Goal: Information Seeking & Learning: Learn about a topic

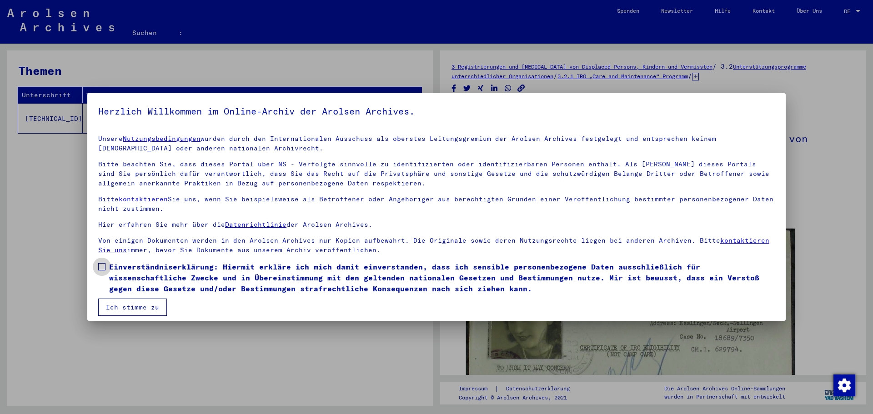
click at [103, 269] on span at bounding box center [101, 266] width 7 height 7
click at [138, 308] on font "Ich stimme zu" at bounding box center [132, 307] width 53 height 8
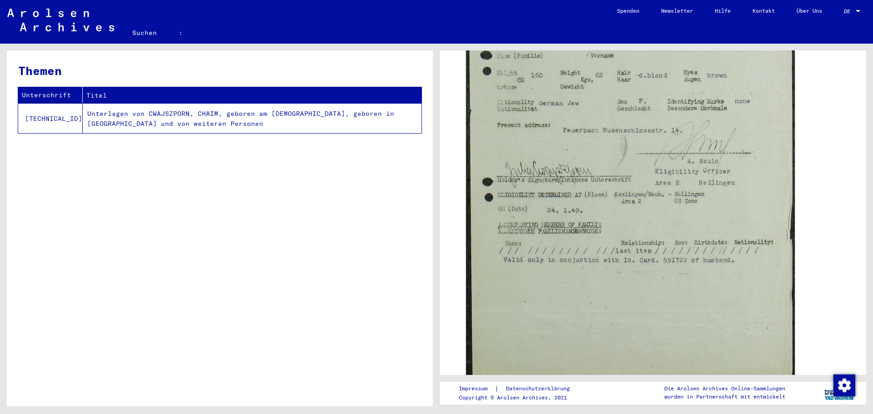
scroll to position [179, 0]
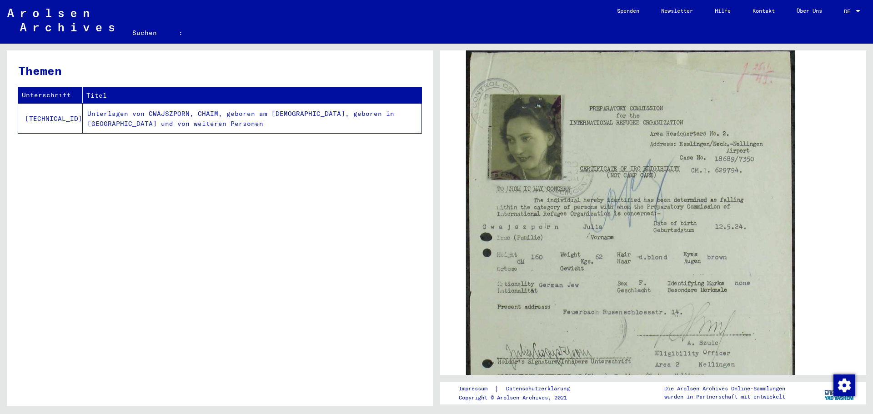
click at [94, 111] on font "Unterlagen von CWAJSZPORN, CHAIM, geboren am [DEMOGRAPHIC_DATA], geboren in [GE…" at bounding box center [240, 119] width 307 height 19
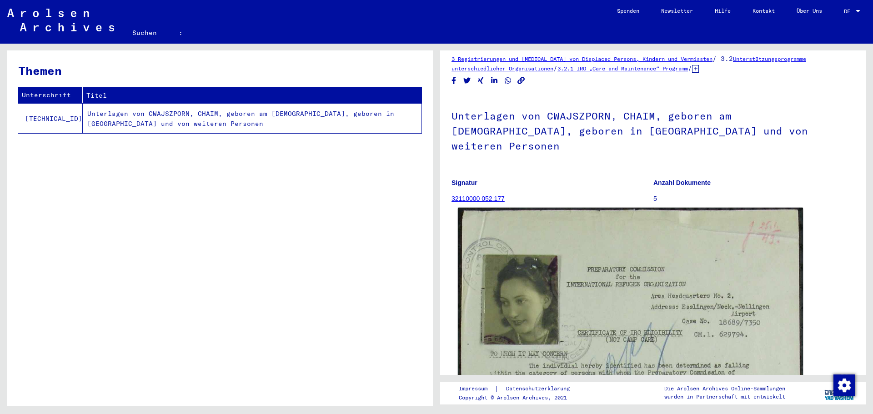
scroll to position [0, 0]
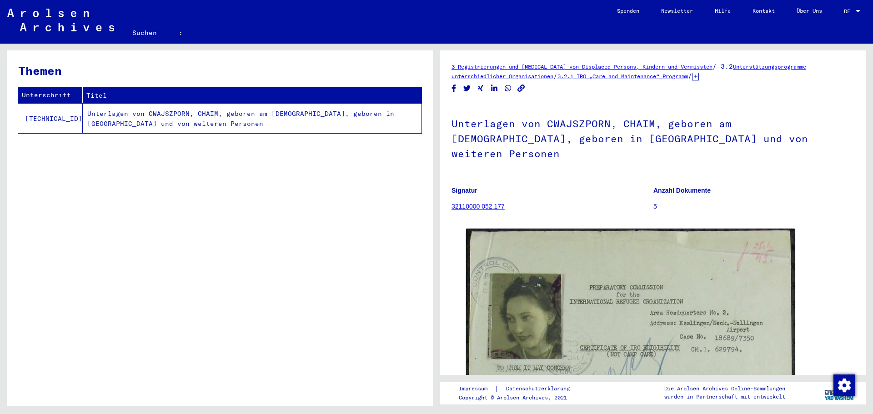
click at [492, 203] on font "32110000 052.177" at bounding box center [478, 206] width 53 height 7
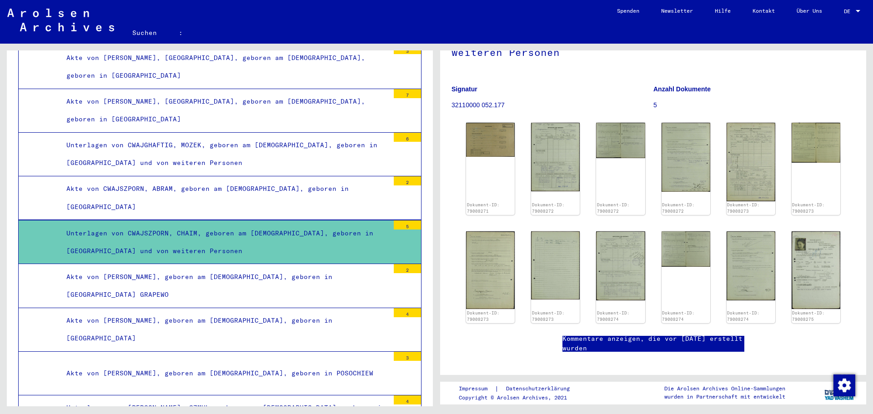
scroll to position [85, 0]
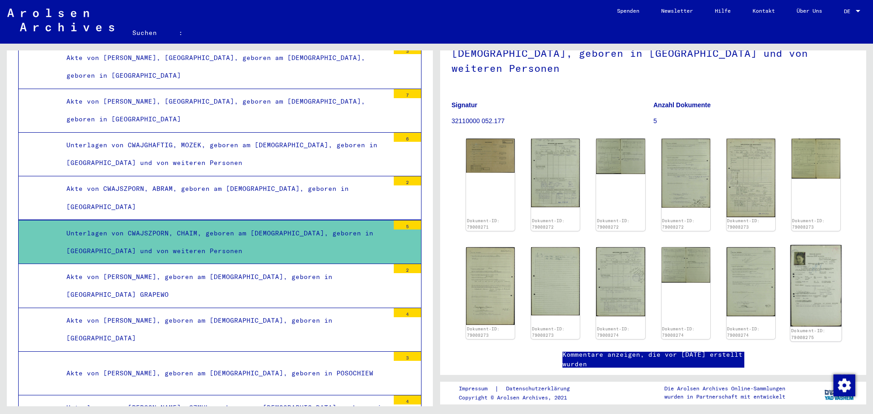
click at [815, 275] on img at bounding box center [815, 285] width 51 height 81
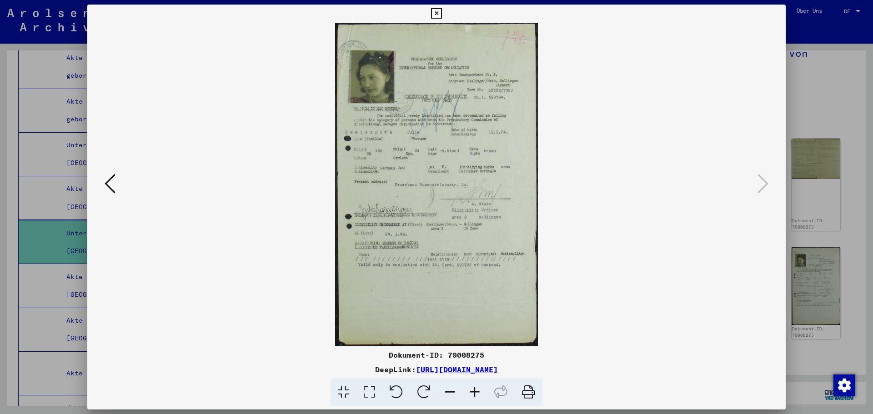
click at [437, 15] on icon at bounding box center [436, 13] width 10 height 11
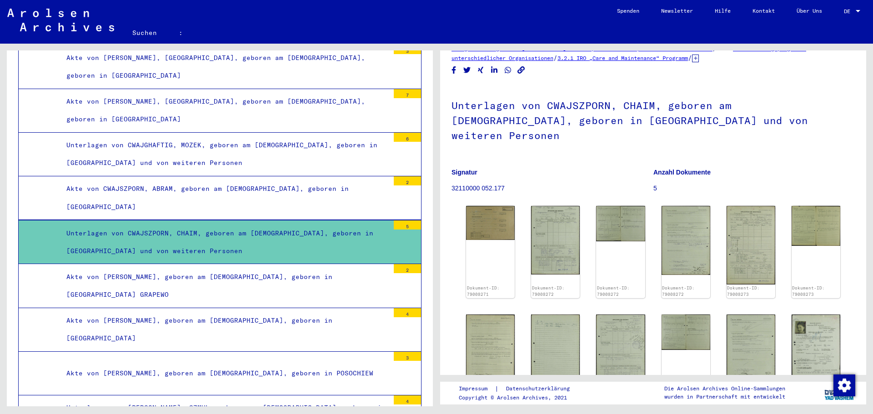
scroll to position [0, 0]
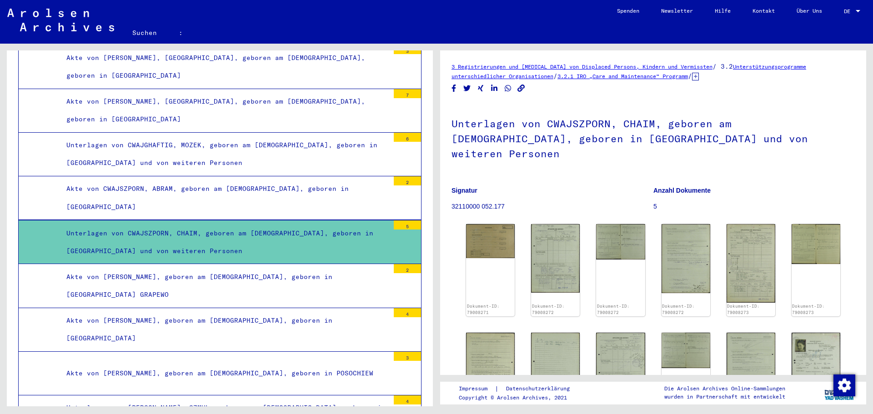
click at [90, 235] on font "Unterlagen von CWAJSZPORN, CHAIM, geboren am [DEMOGRAPHIC_DATA], geboren in [GE…" at bounding box center [219, 242] width 307 height 26
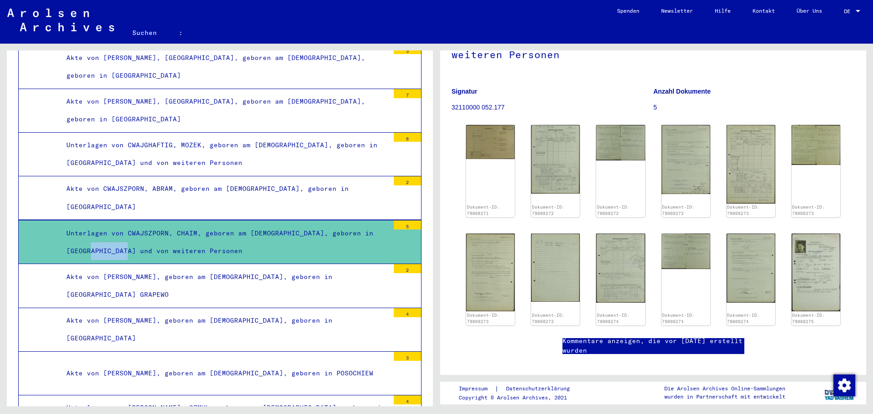
scroll to position [91, 0]
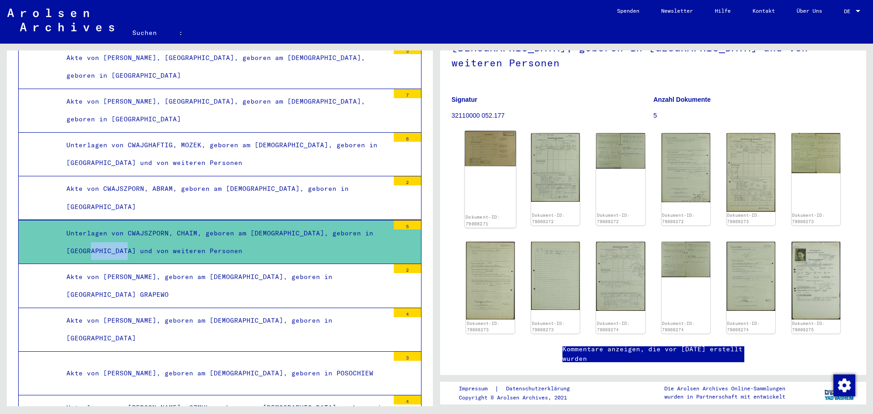
click at [491, 142] on img at bounding box center [490, 148] width 51 height 35
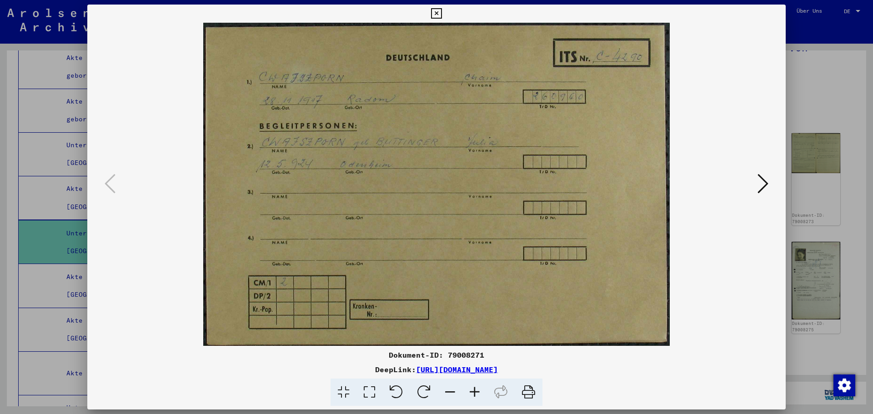
click at [767, 180] on icon at bounding box center [763, 184] width 11 height 22
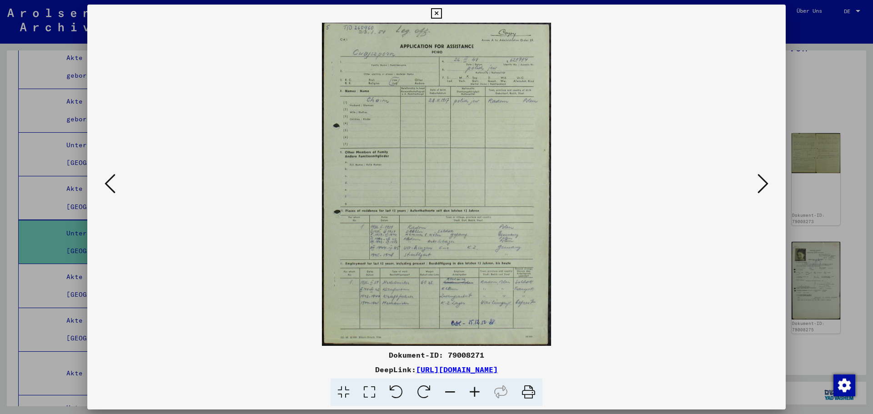
click at [767, 180] on icon at bounding box center [763, 184] width 11 height 22
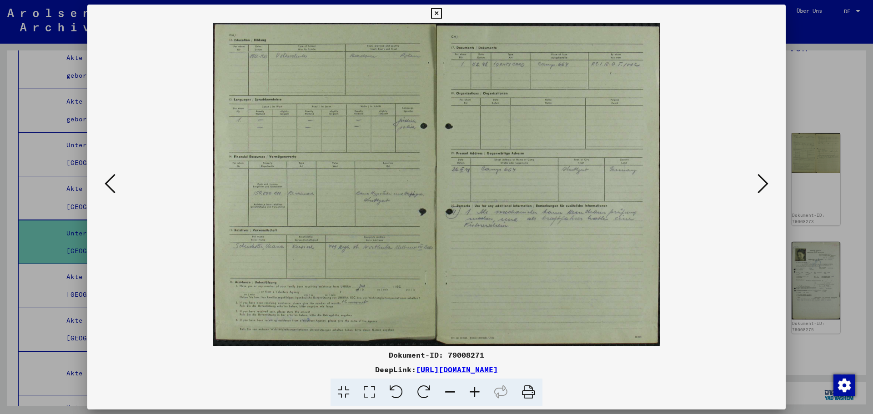
click at [767, 180] on icon at bounding box center [763, 184] width 11 height 22
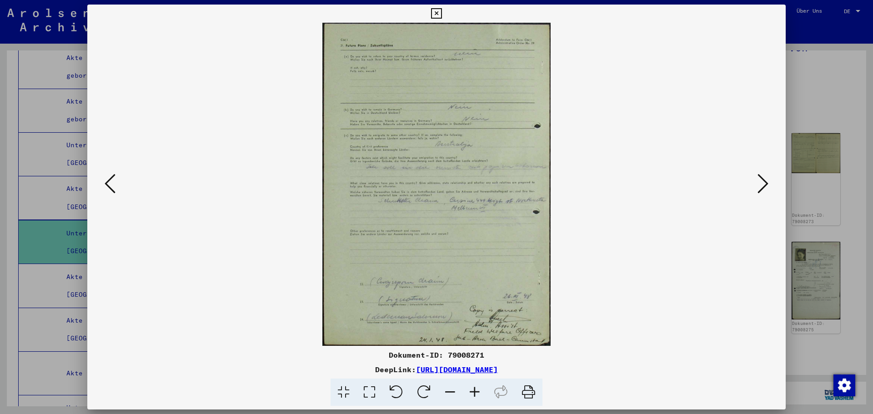
click at [767, 180] on icon at bounding box center [763, 184] width 11 height 22
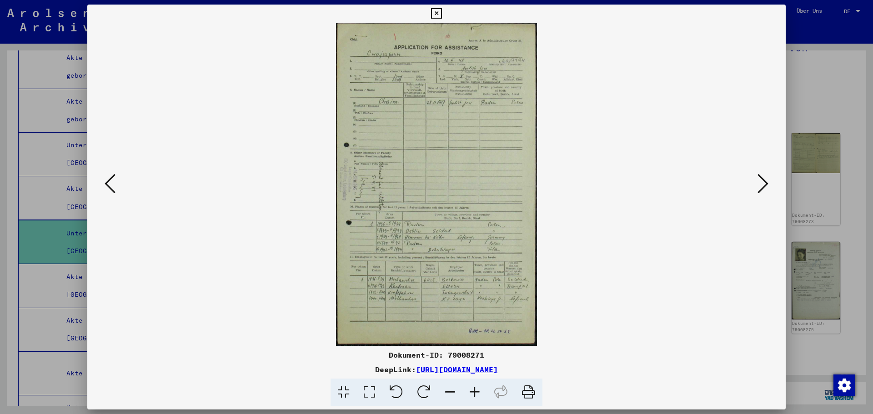
click at [767, 180] on icon at bounding box center [763, 184] width 11 height 22
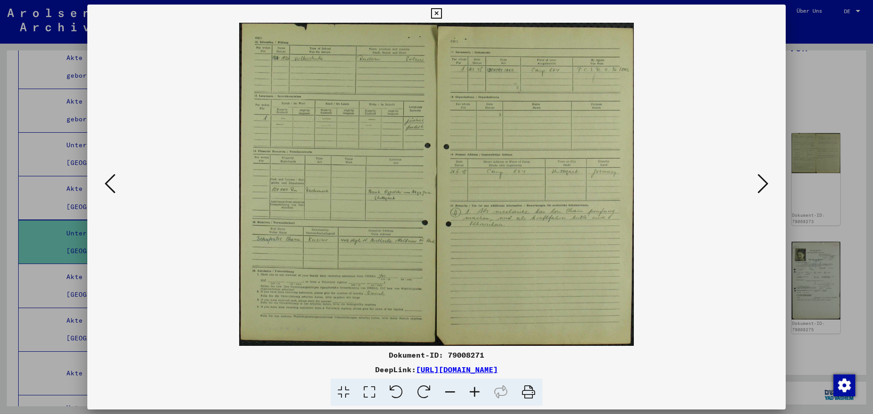
click at [767, 180] on icon at bounding box center [763, 184] width 11 height 22
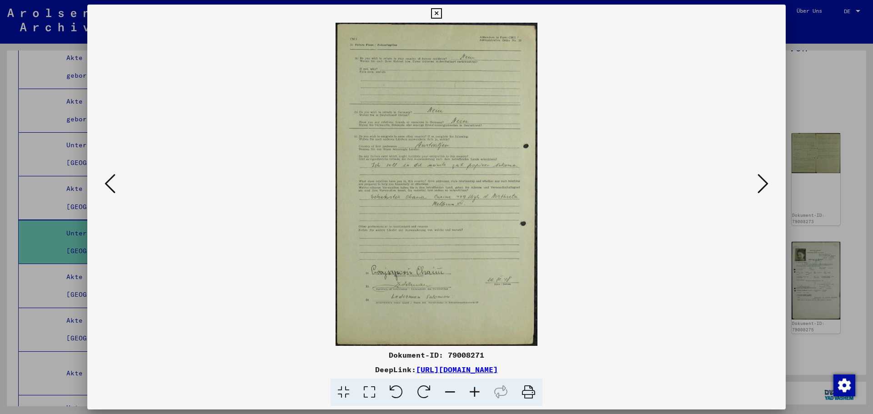
click at [767, 180] on icon at bounding box center [763, 184] width 11 height 22
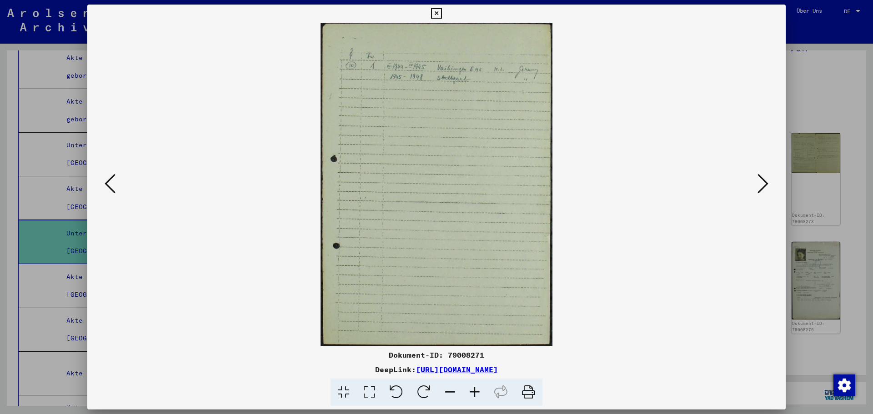
click at [767, 180] on icon at bounding box center [763, 184] width 11 height 22
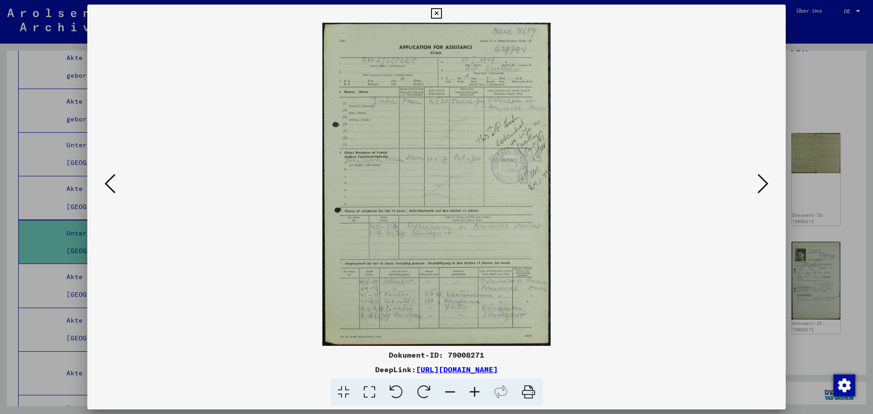
click at [767, 180] on icon at bounding box center [763, 184] width 11 height 22
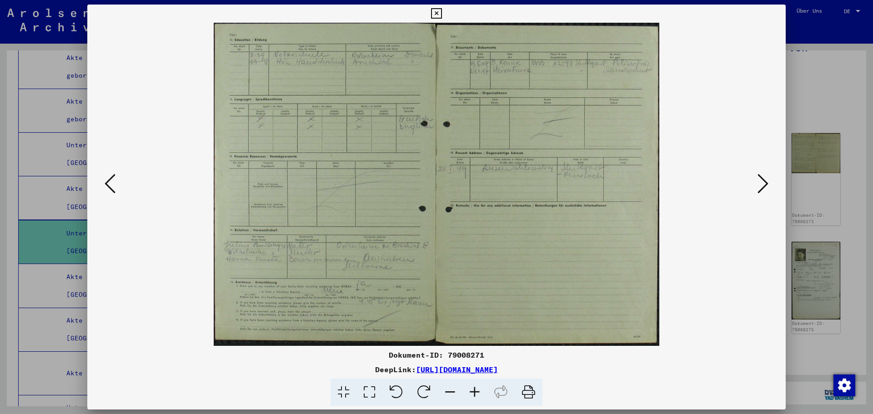
click at [767, 180] on icon at bounding box center [763, 184] width 11 height 22
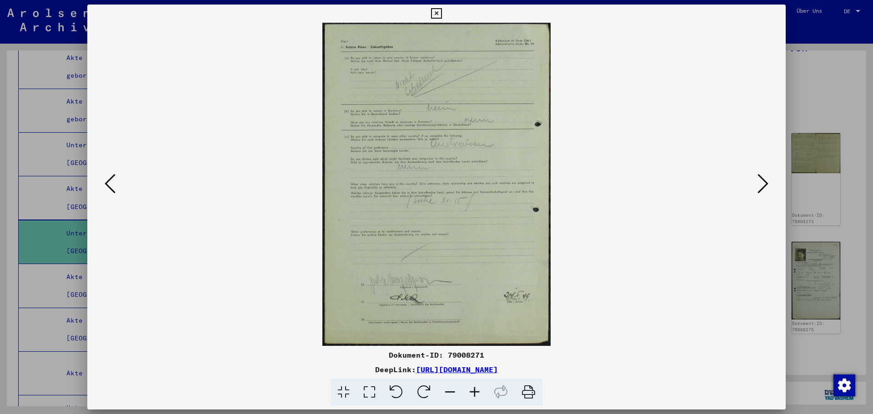
click at [767, 180] on icon at bounding box center [763, 184] width 11 height 22
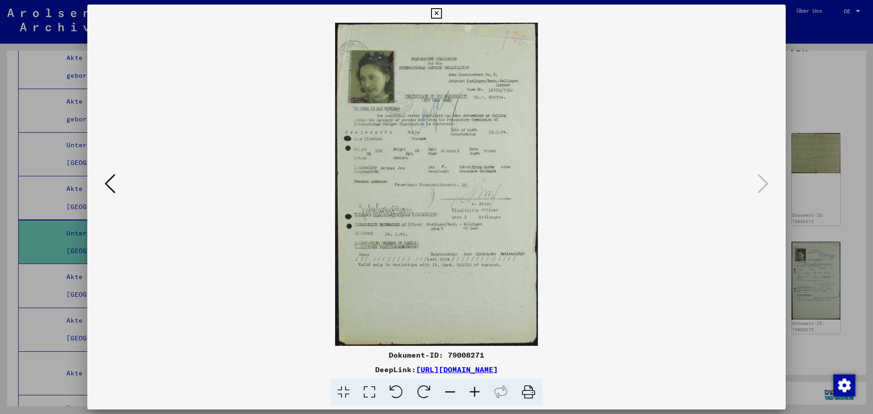
click at [434, 14] on icon at bounding box center [436, 13] width 10 height 11
